Goal: Transaction & Acquisition: Download file/media

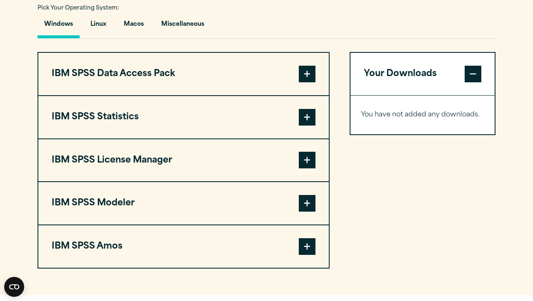
scroll to position [646, 0]
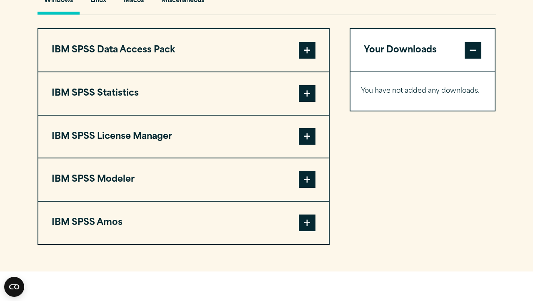
click at [302, 92] on span at bounding box center [307, 93] width 17 height 17
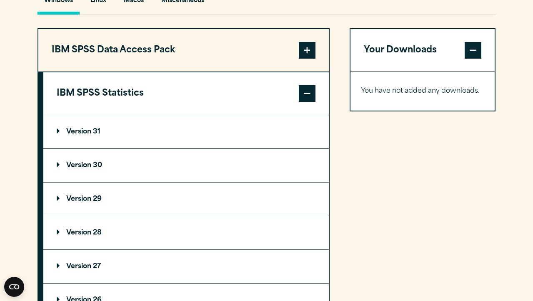
click at [100, 168] on p "Version 30" at bounding box center [79, 165] width 45 height 7
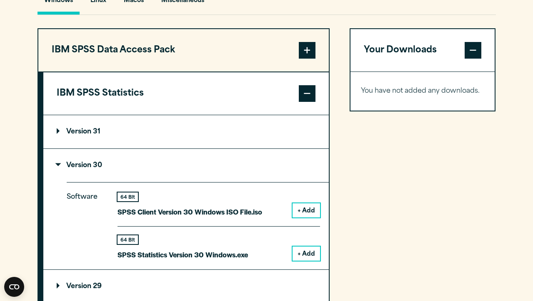
click at [310, 205] on button "+ Add" at bounding box center [305, 211] width 27 height 14
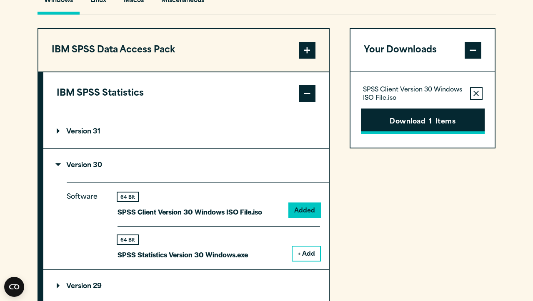
click at [409, 126] on button "Download 1 Items" at bounding box center [423, 122] width 124 height 26
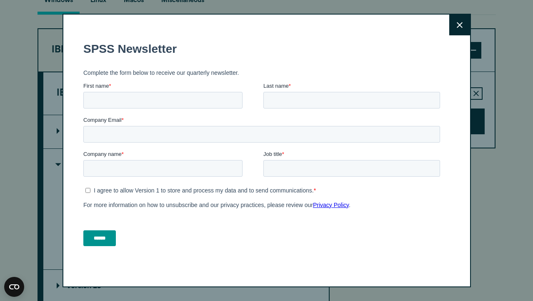
click at [457, 29] on button "Close" at bounding box center [459, 25] width 21 height 21
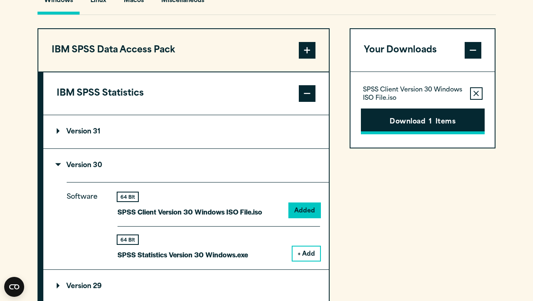
click at [399, 126] on button "Download 1 Items" at bounding box center [423, 122] width 124 height 26
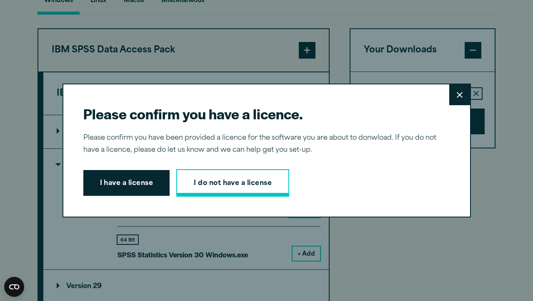
click at [254, 180] on link "I do not have a license" at bounding box center [232, 182] width 113 height 27
click at [136, 189] on button "I have a license" at bounding box center [126, 183] width 87 height 26
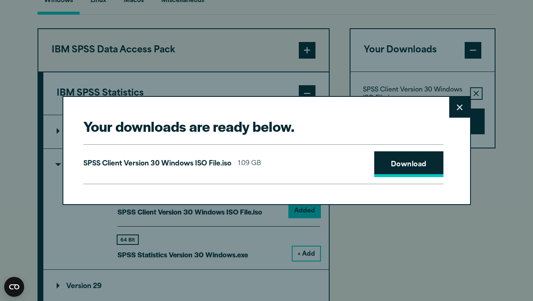
click at [407, 166] on link "Download" at bounding box center [408, 165] width 69 height 26
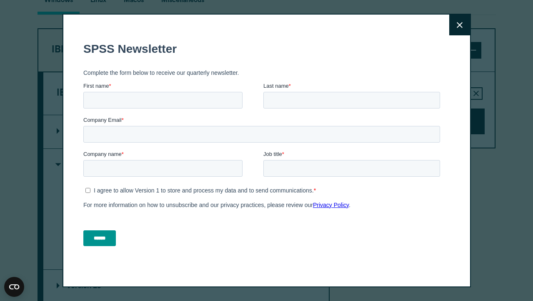
click at [458, 27] on icon at bounding box center [459, 25] width 6 height 6
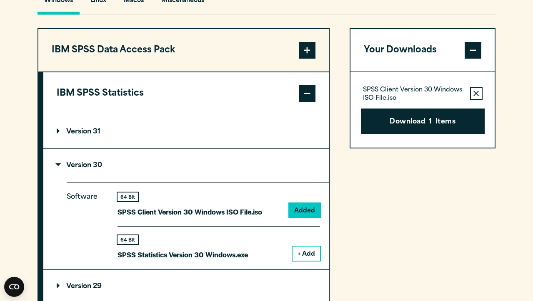
click at [229, 204] on div "64 Bit SPSS Client Version 30 Windows ISO File.iso" at bounding box center [189, 205] width 145 height 25
click at [124, 192] on div "Software 64 Bit SPSS Client Version 30 Windows ISO File.iso Added 64 Bit + Add" at bounding box center [198, 225] width 262 height 87
click at [101, 169] on p "Version 30" at bounding box center [79, 165] width 45 height 7
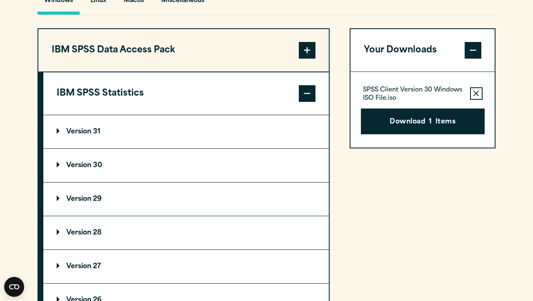
click at [419, 184] on div "Your Downloads SPSS Client Version 30 Windows ISO File.iso Remove this item fro…" at bounding box center [422, 238] width 146 height 420
click at [433, 111] on button "Download 1 Items" at bounding box center [423, 122] width 124 height 26
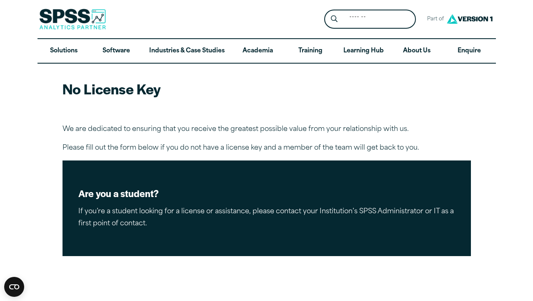
click at [356, 126] on p "We are dedicated to ensuring that you receive the greatest possible value from …" at bounding box center [266, 130] width 408 height 12
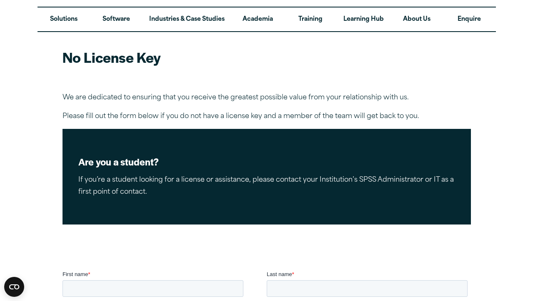
scroll to position [-2, 0]
